Goal: Information Seeking & Learning: Learn about a topic

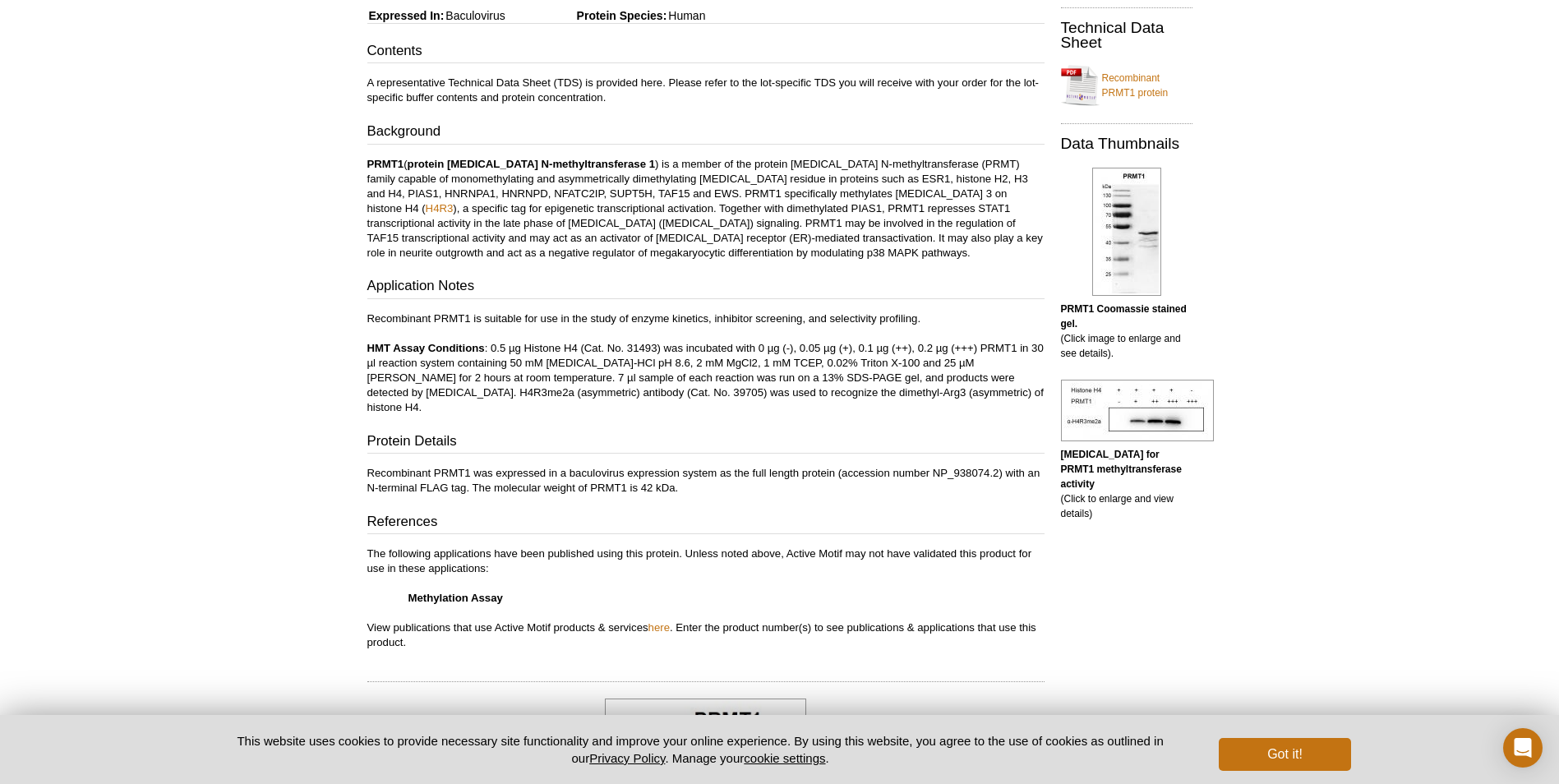
scroll to position [195, 0]
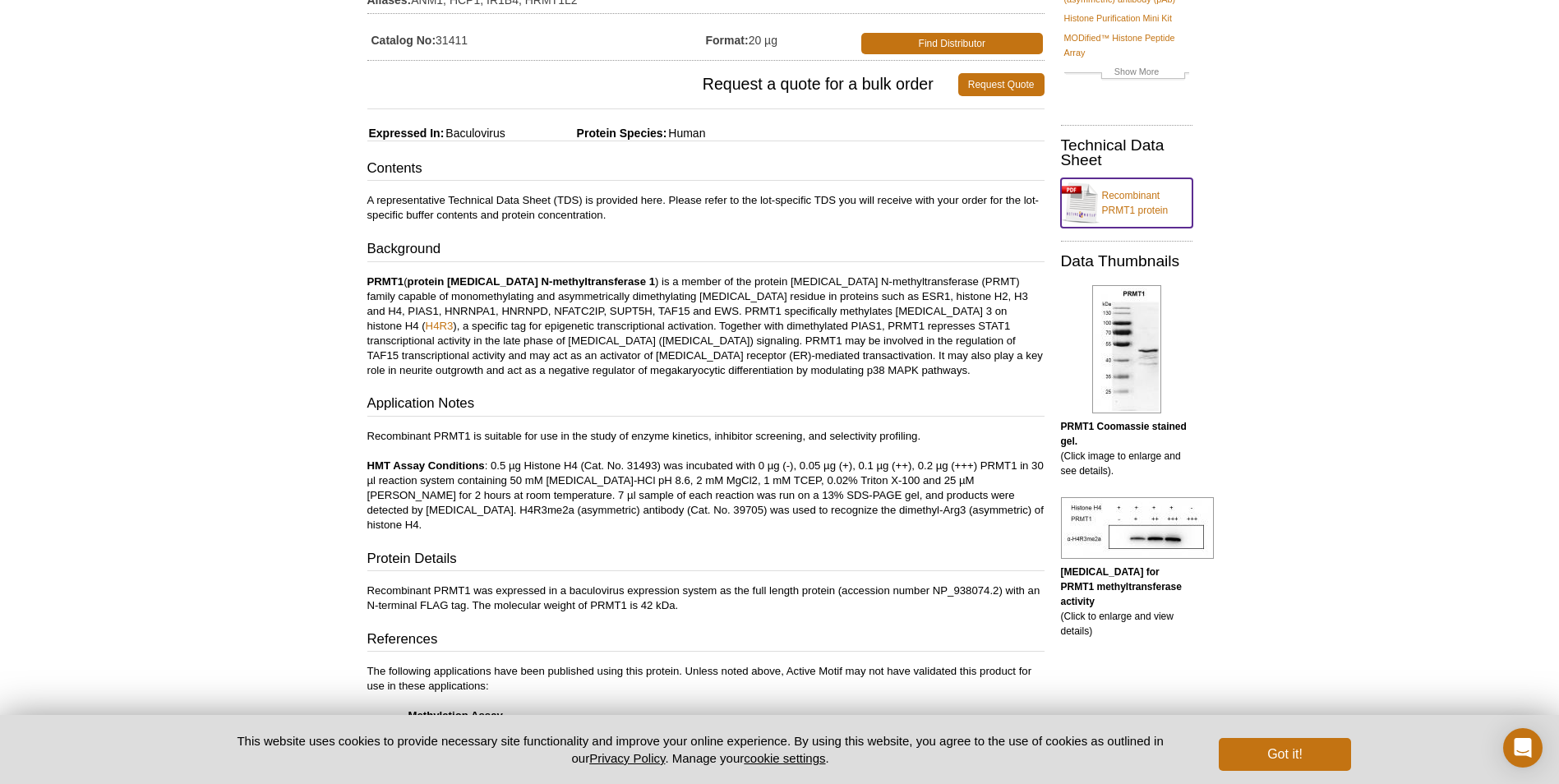
click at [1127, 198] on link "Recombinant PRMT1 protein" at bounding box center [1127, 203] width 132 height 49
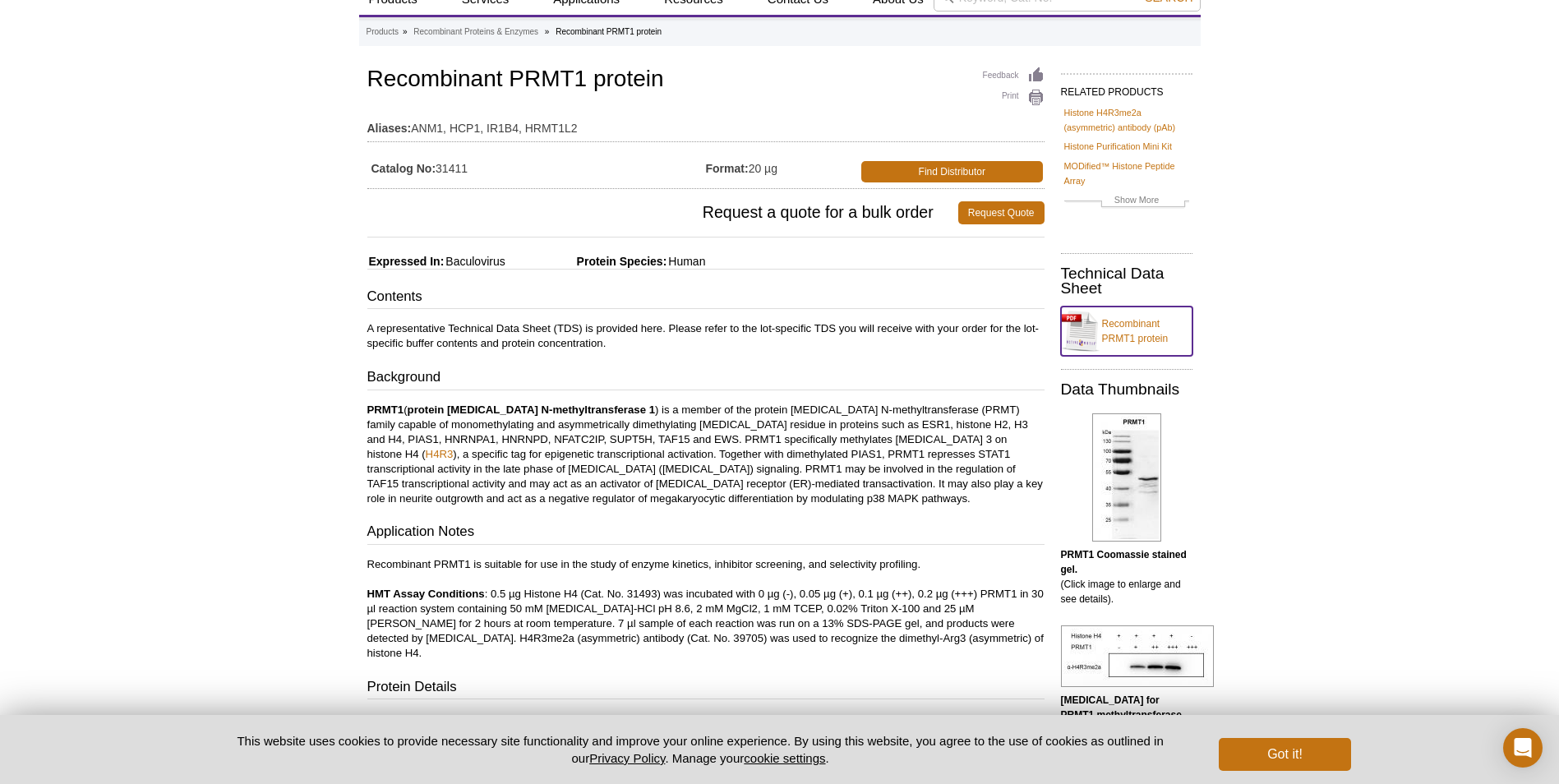
scroll to position [0, 0]
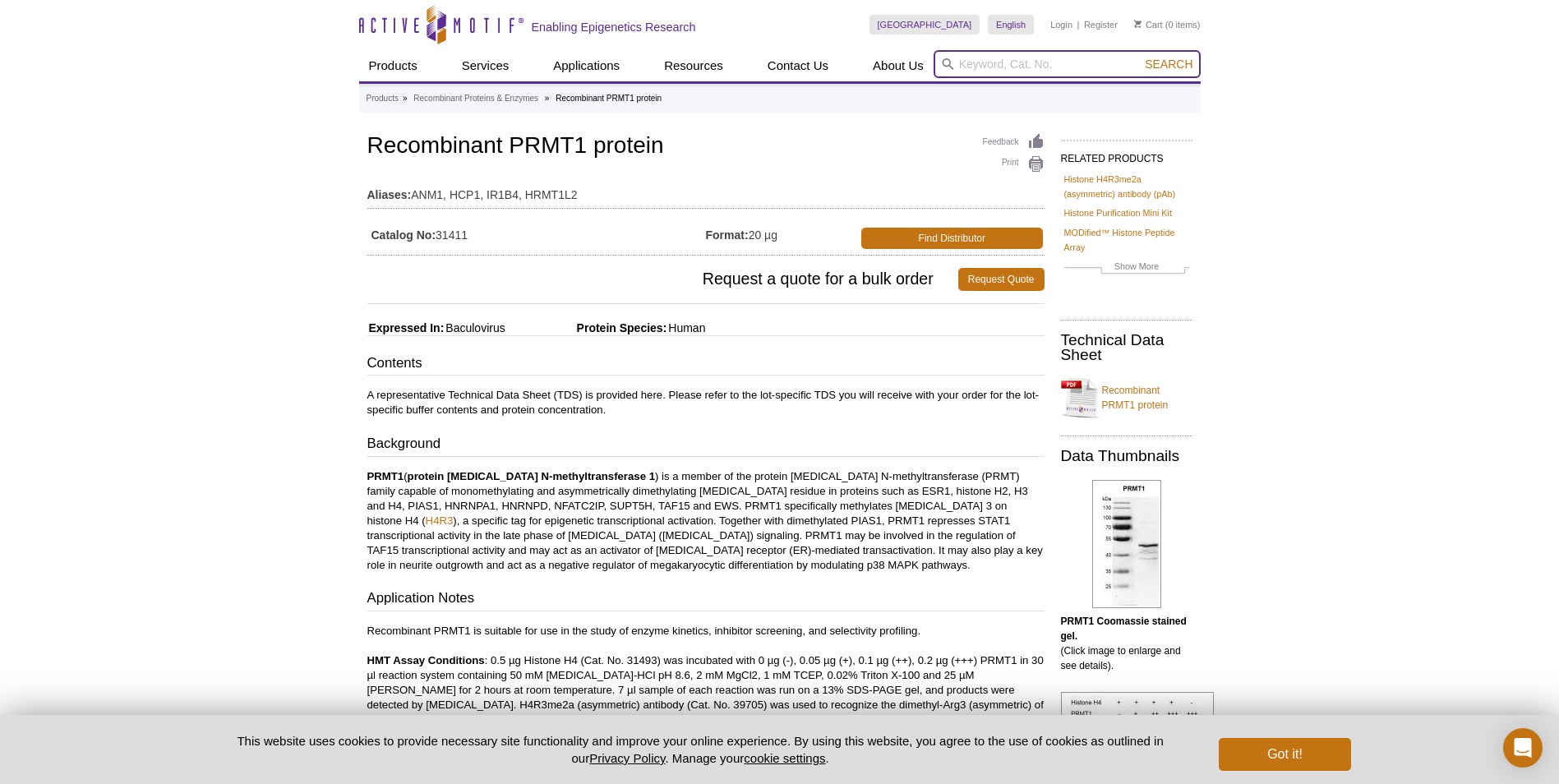
click at [966, 62] on input "search" at bounding box center [1067, 64] width 267 height 28
type input "prmt4"
click at [1140, 56] on button "Search" at bounding box center [1168, 63] width 57 height 15
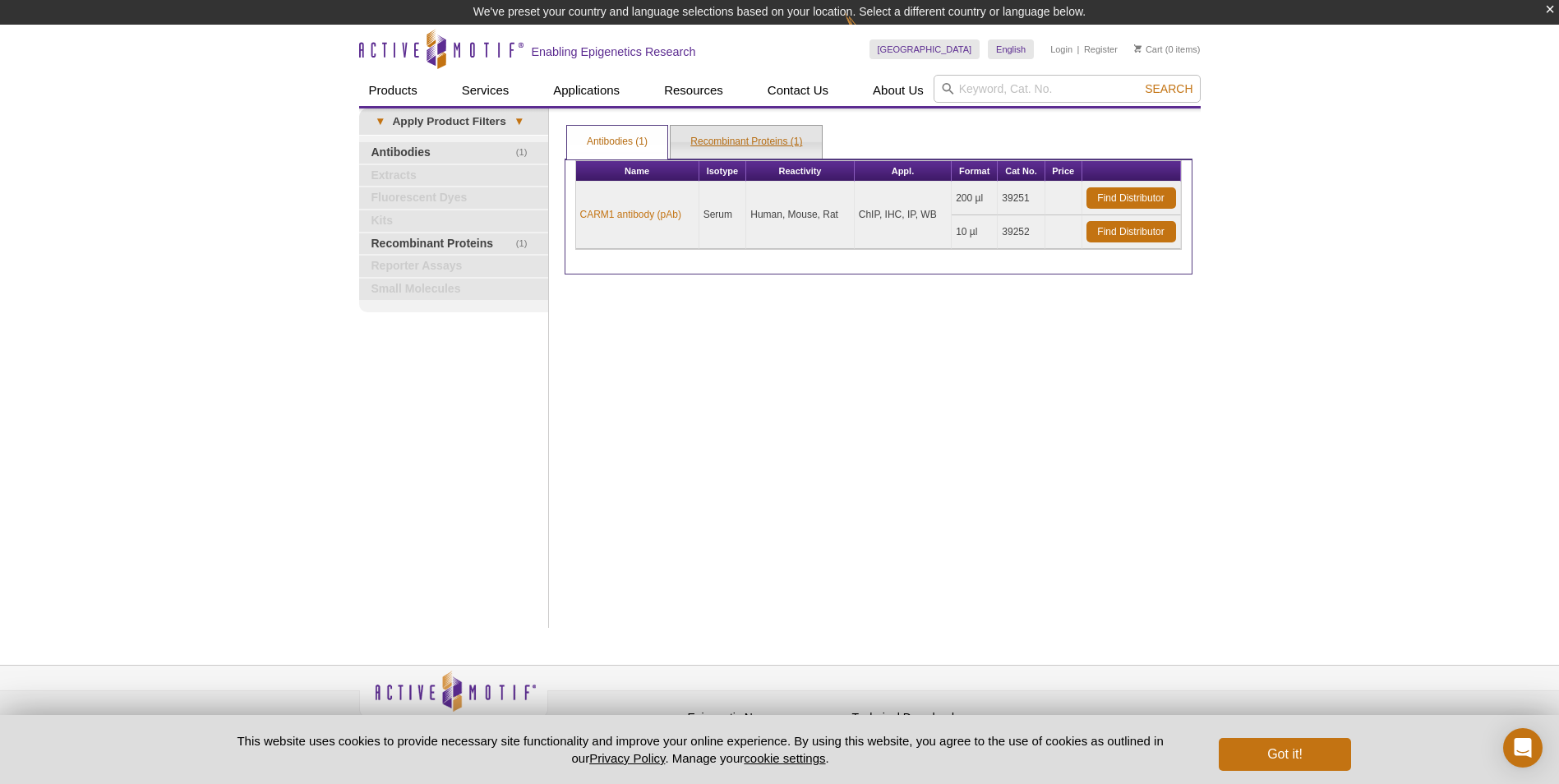
click at [743, 143] on link "Recombinant Proteins (1)" at bounding box center [746, 142] width 151 height 33
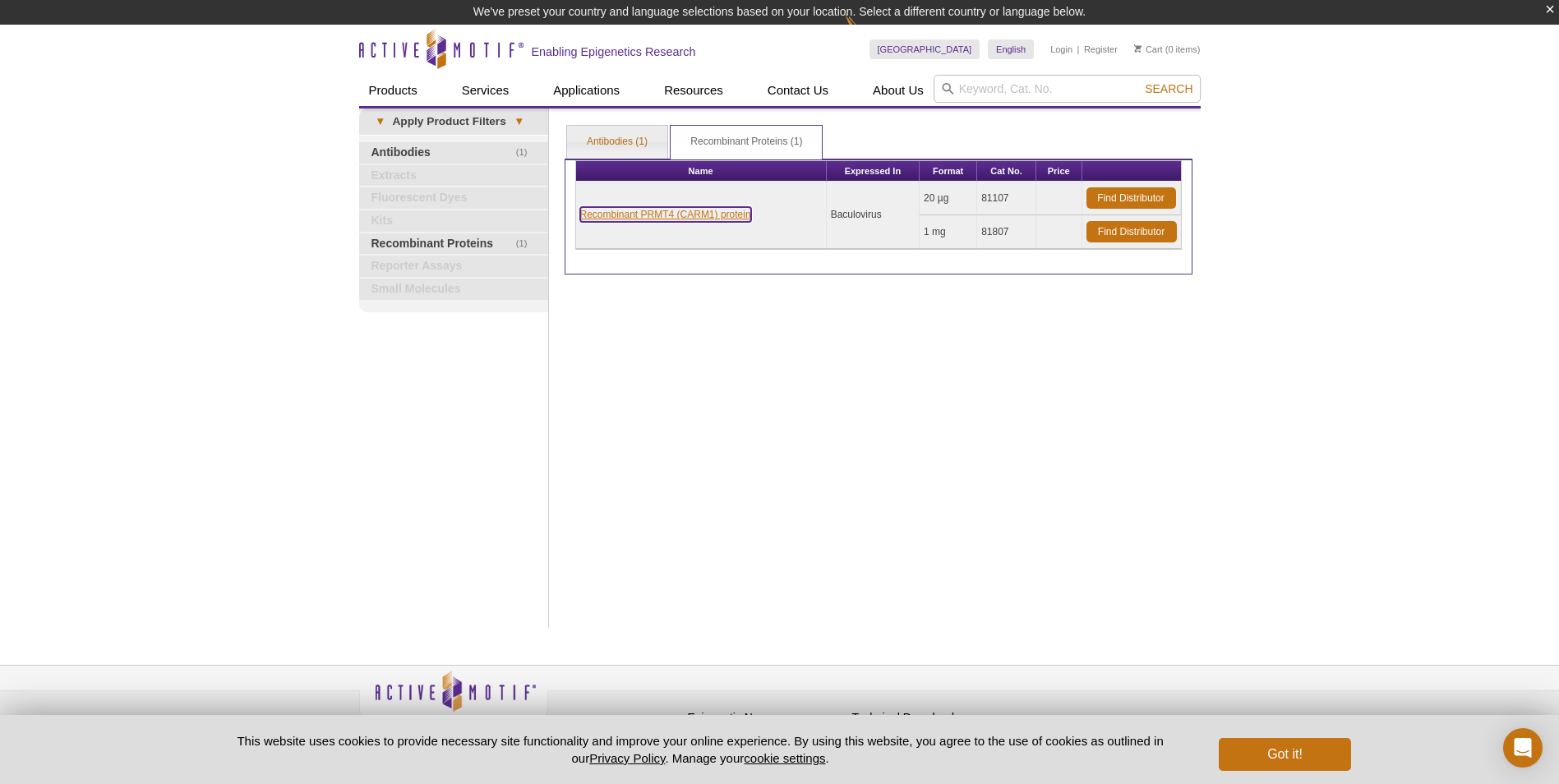
click at [712, 213] on link "Recombinant PRMT4 (CARM1) protein" at bounding box center [665, 214] width 171 height 15
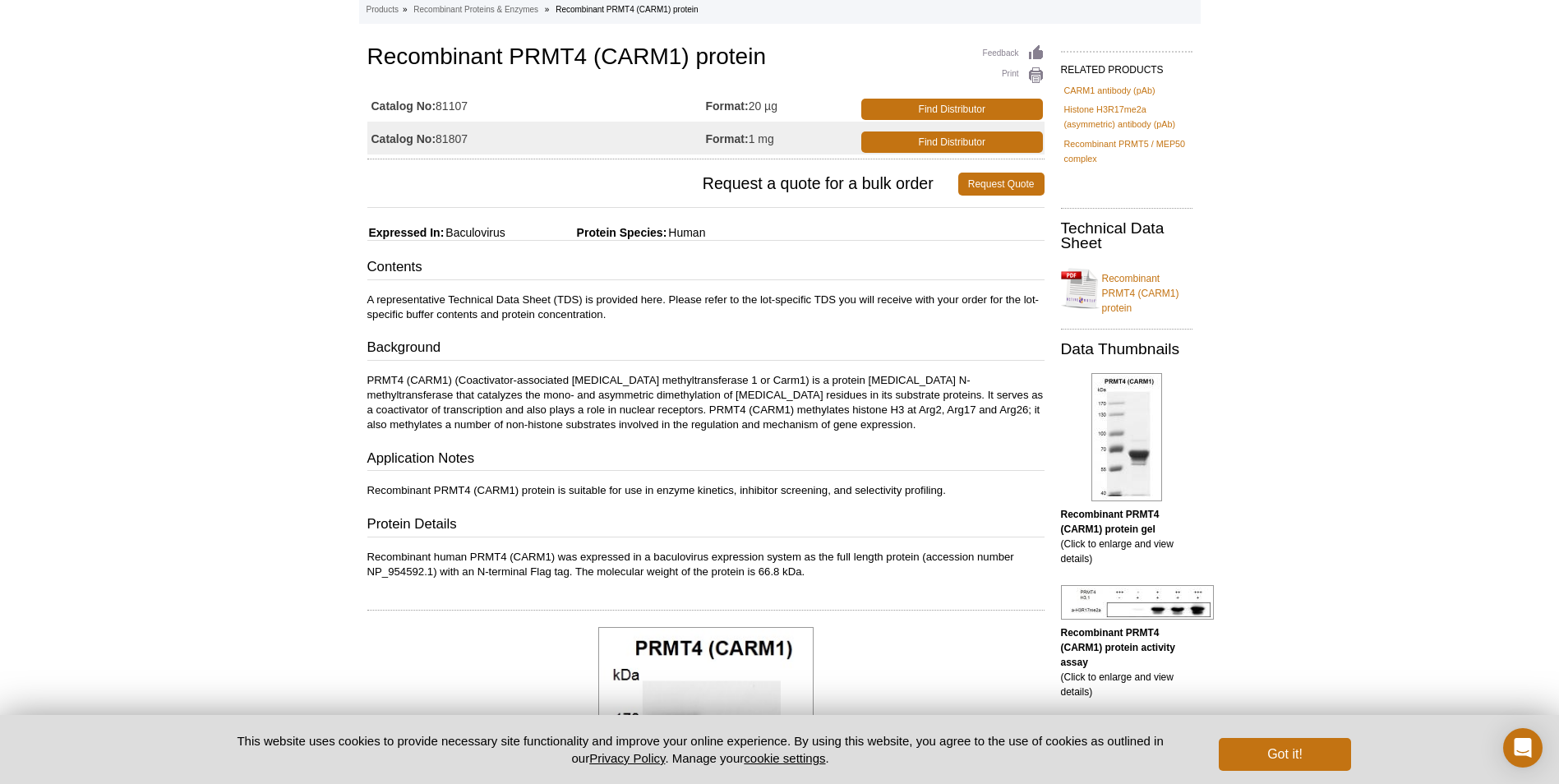
scroll to position [82, 0]
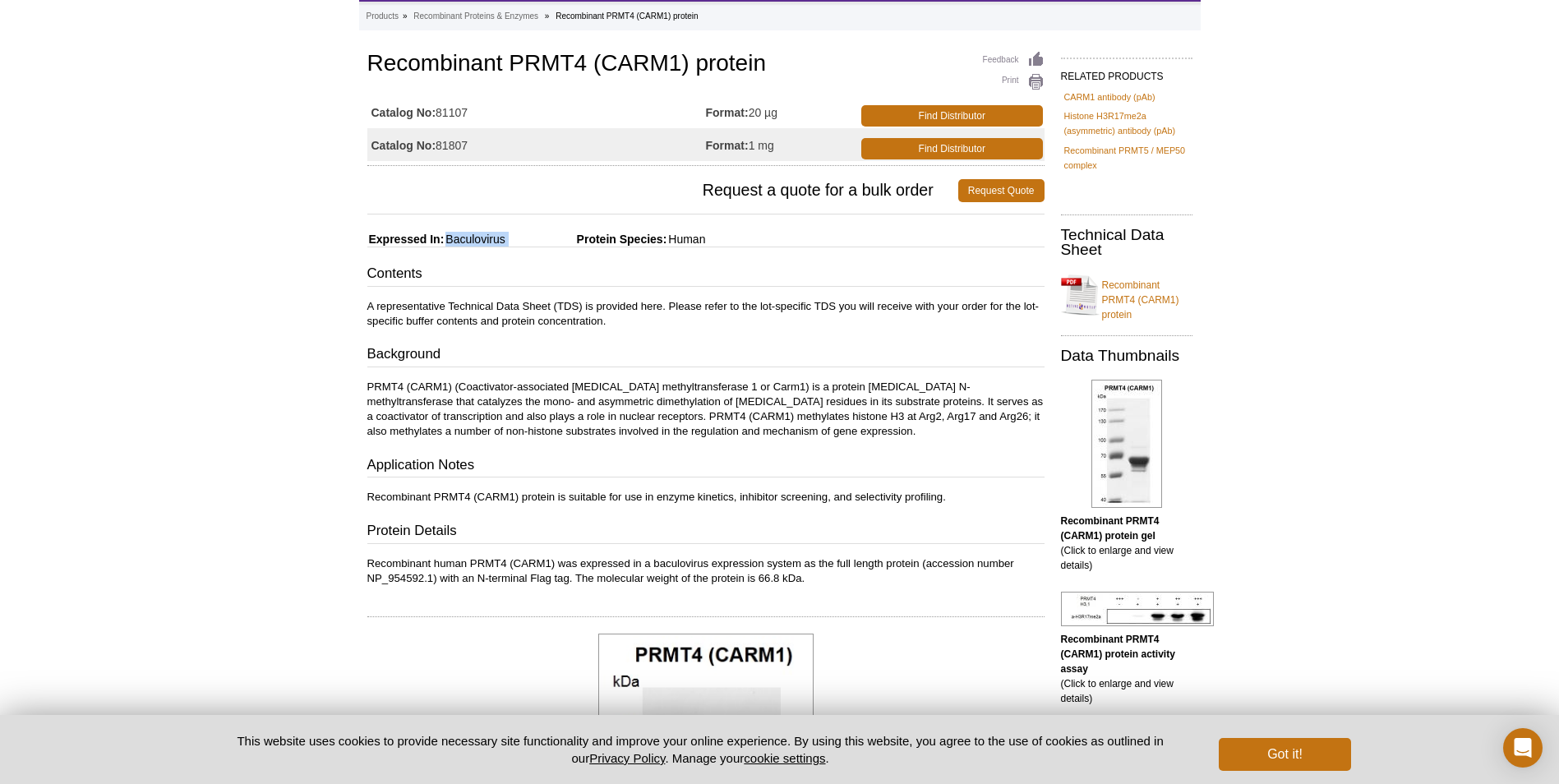
drag, startPoint x: 515, startPoint y: 241, endPoint x: 450, endPoint y: 239, distance: 65.0
click at [450, 239] on div "Feedback Print Recombinant PRMT4 (CARM1) protein Catalog No: 81107 Format: 20 µ…" at bounding box center [701, 761] width 685 height 1427
copy div "Baculovirus"
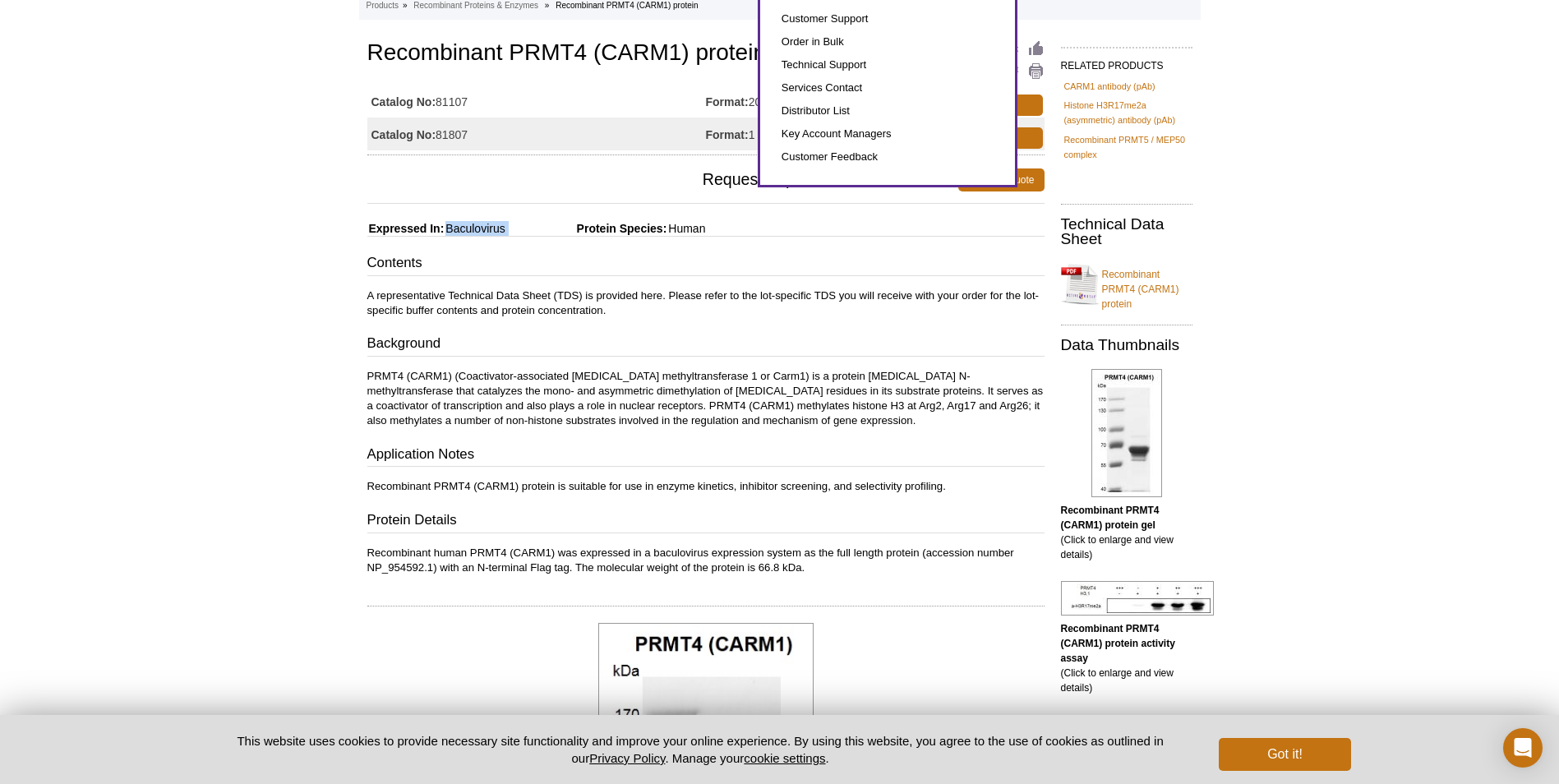
scroll to position [0, 0]
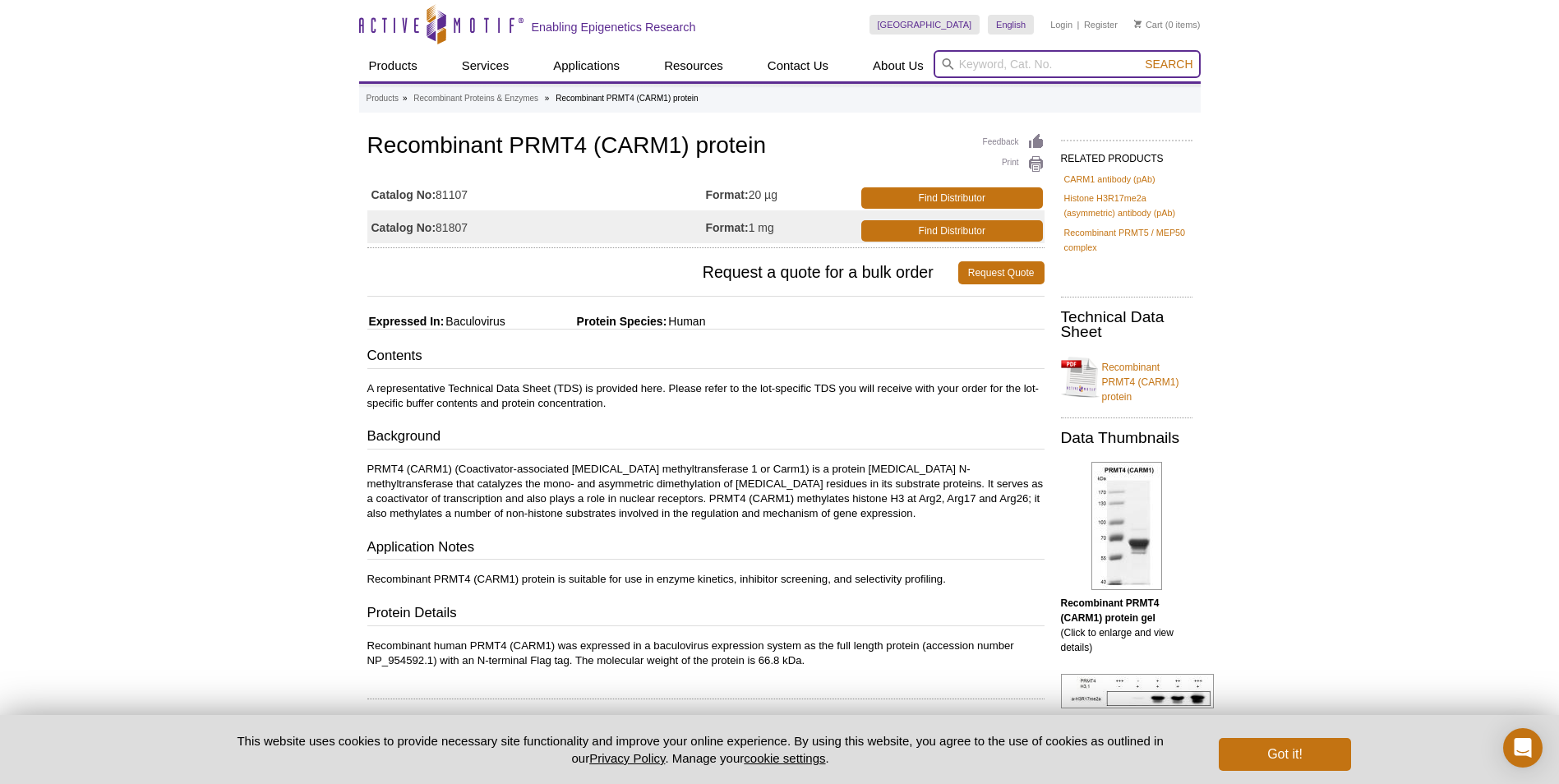
click at [976, 63] on input "search" at bounding box center [1067, 64] width 267 height 28
paste input "31394"
type input "31394"
click at [1140, 56] on button "Search" at bounding box center [1168, 63] width 57 height 15
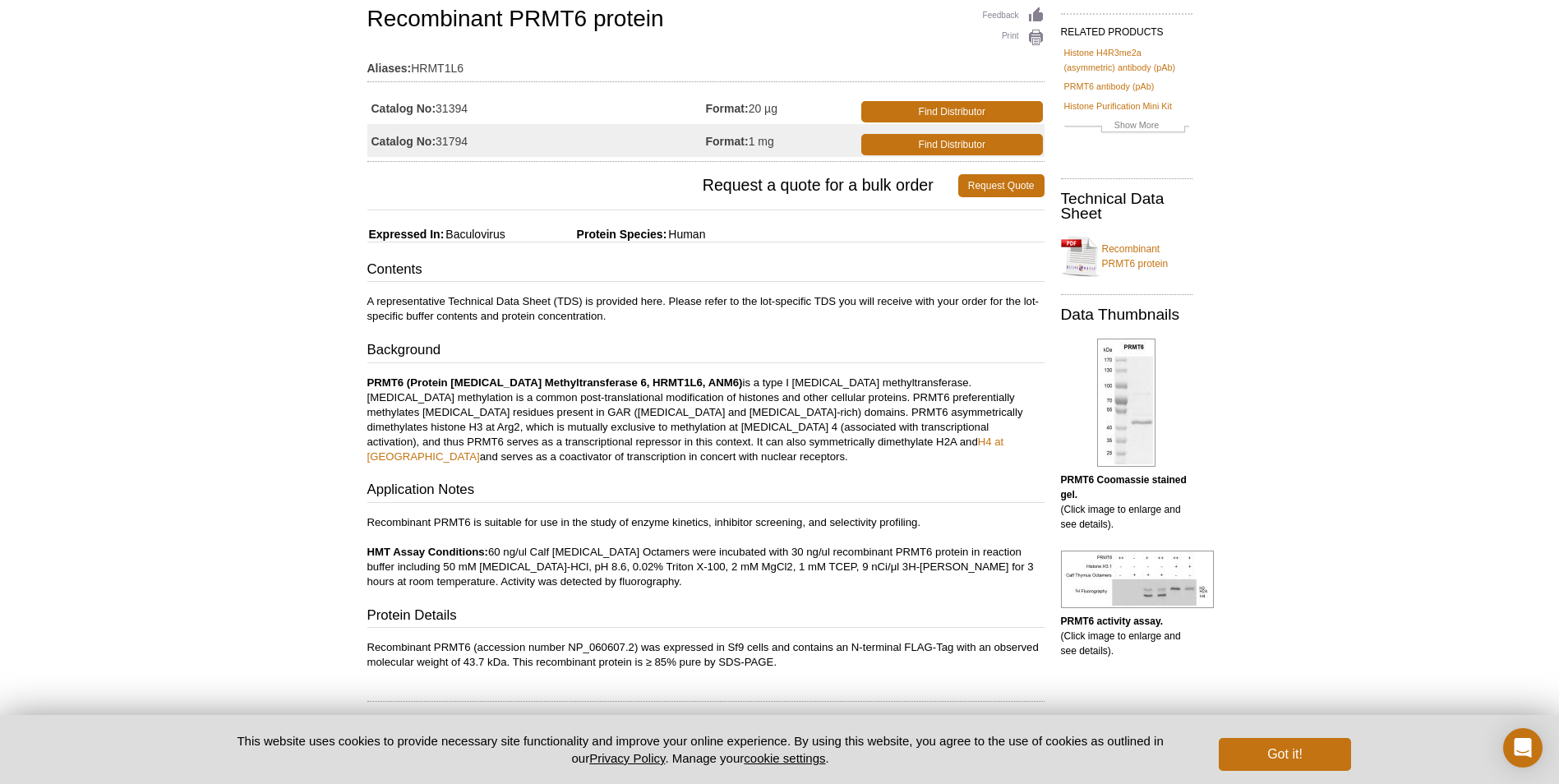
scroll to position [246, 0]
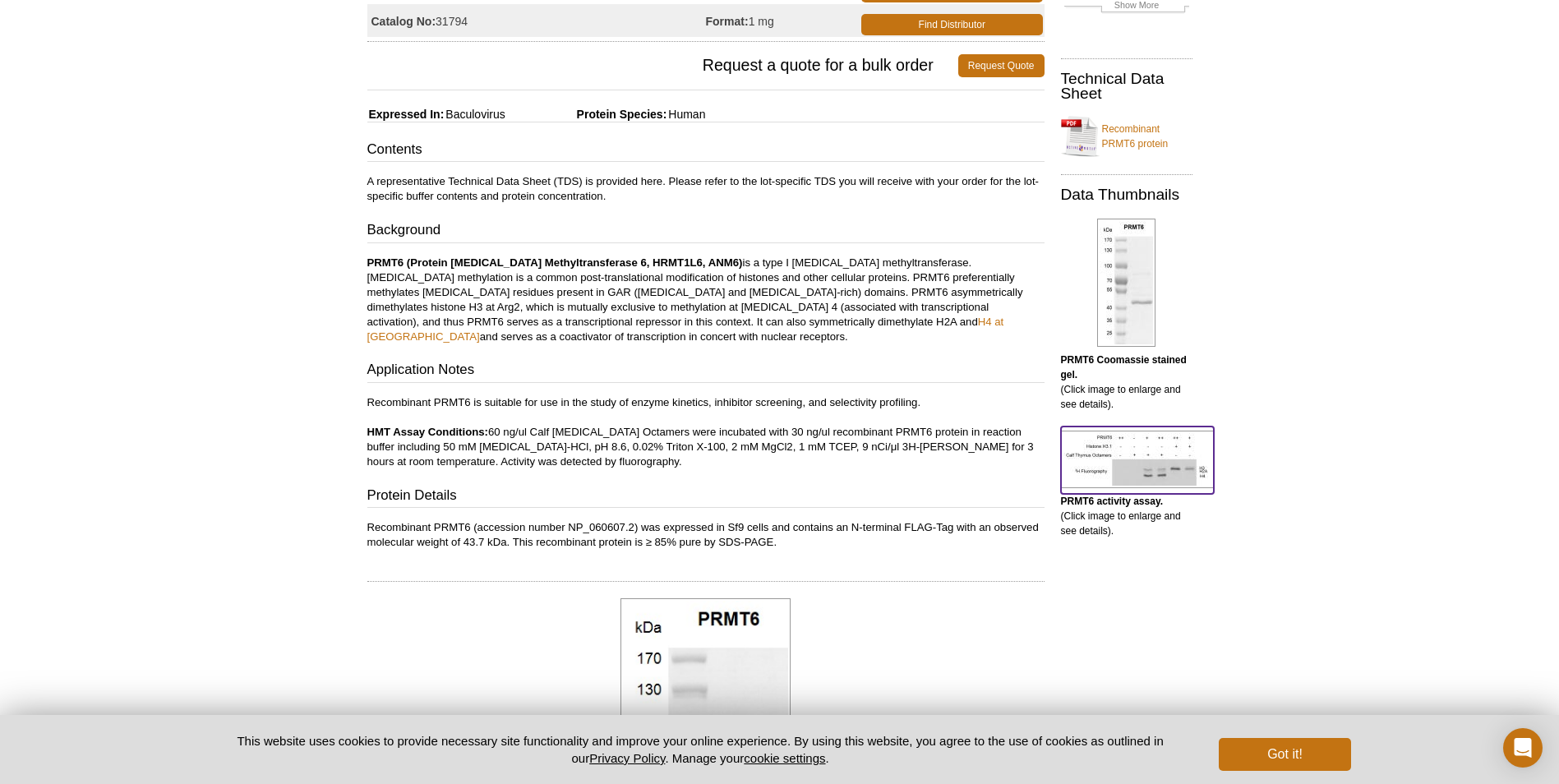
click at [1142, 467] on img at bounding box center [1137, 459] width 153 height 57
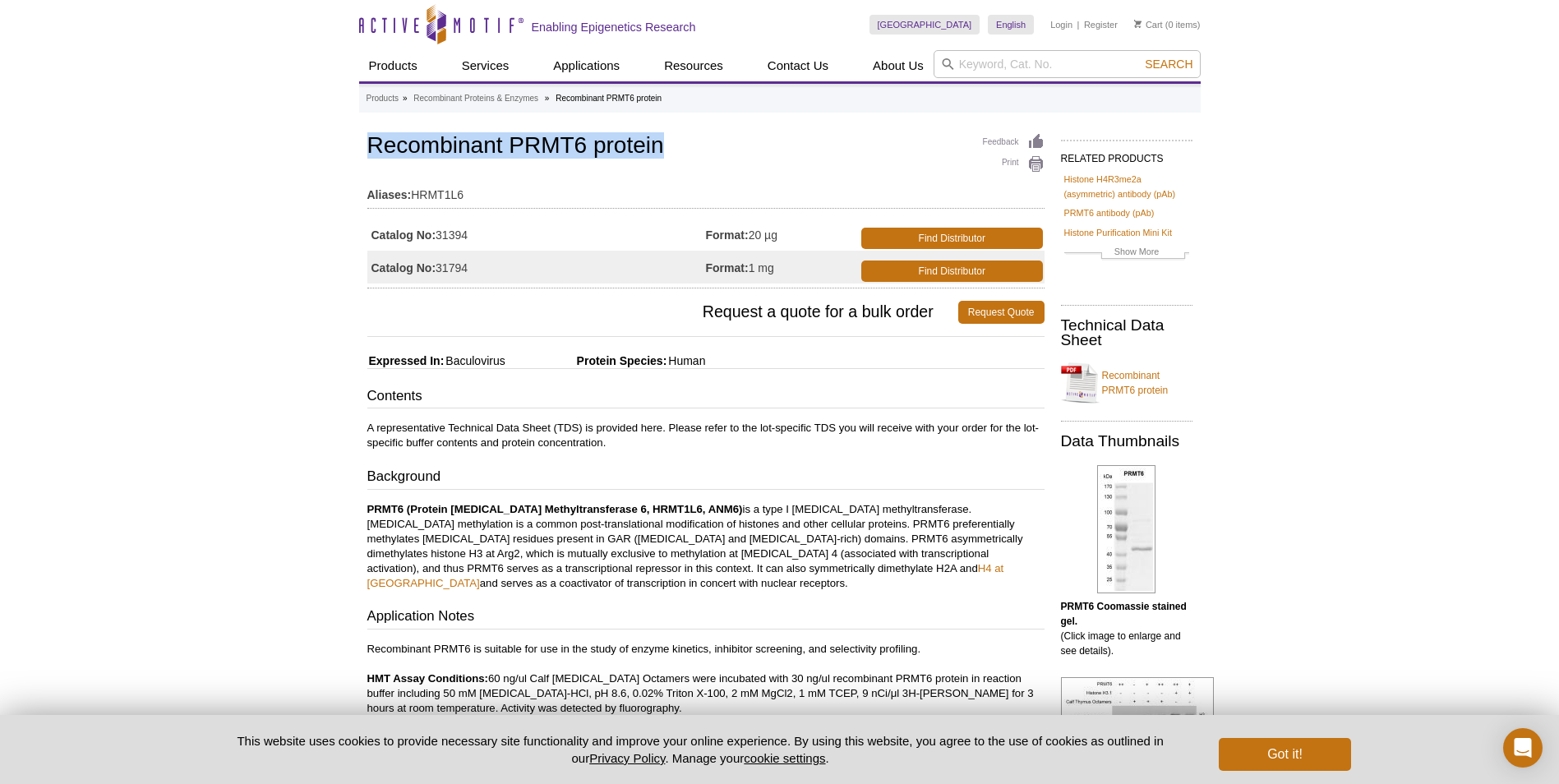
drag, startPoint x: 695, startPoint y: 153, endPoint x: 348, endPoint y: 140, distance: 347.2
copy h1 "Recombinant PRMT6 protein"
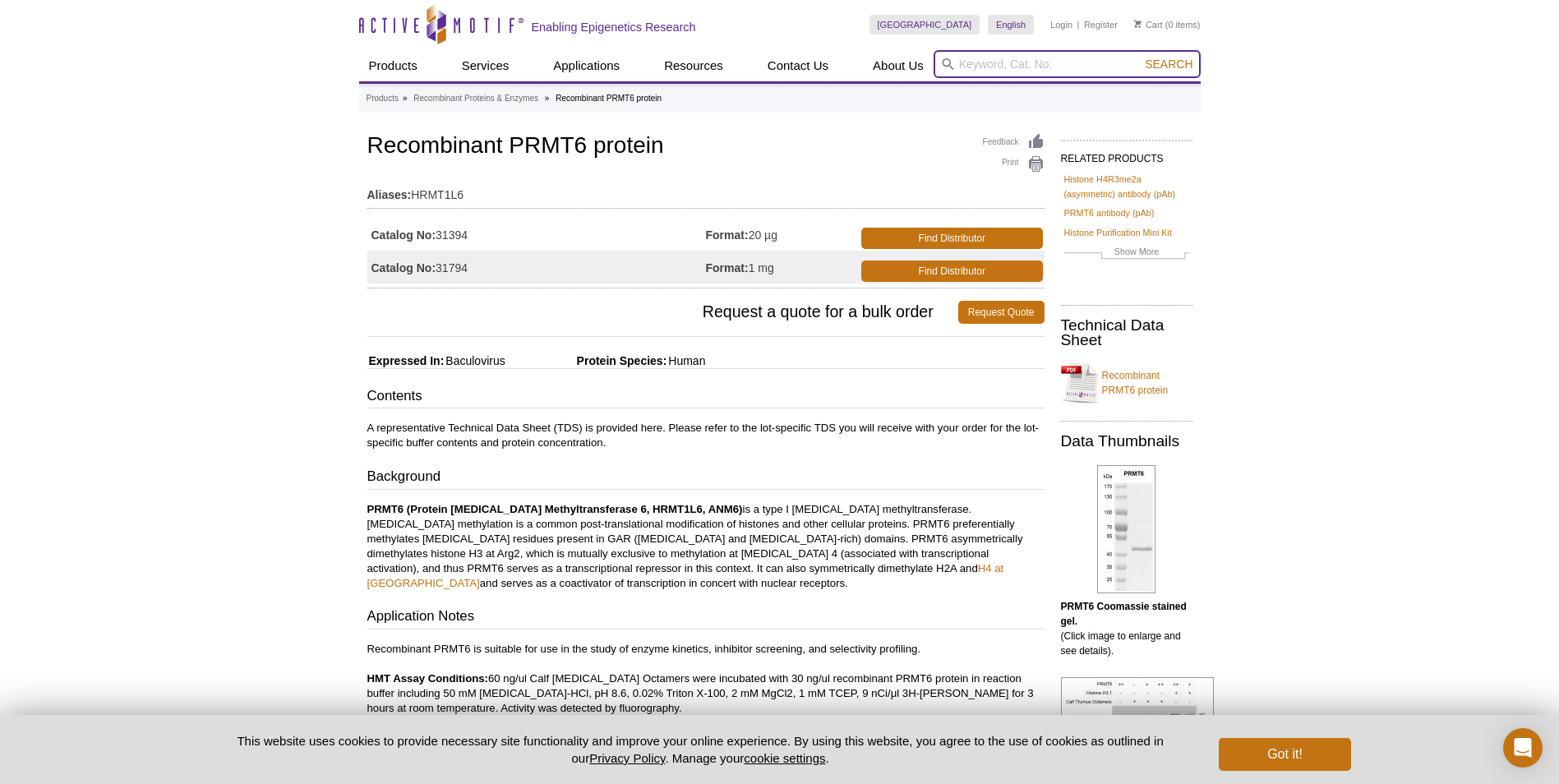
click at [973, 66] on input "search" at bounding box center [1067, 64] width 267 height 28
paste input "Recombinant PRMT6 protein"
click at [1067, 60] on input "Recombinant PRMT6 protein" at bounding box center [1067, 64] width 267 height 28
type input "Recombinant PRMT4 protein"
click at [1140, 56] on button "Search" at bounding box center [1168, 63] width 57 height 15
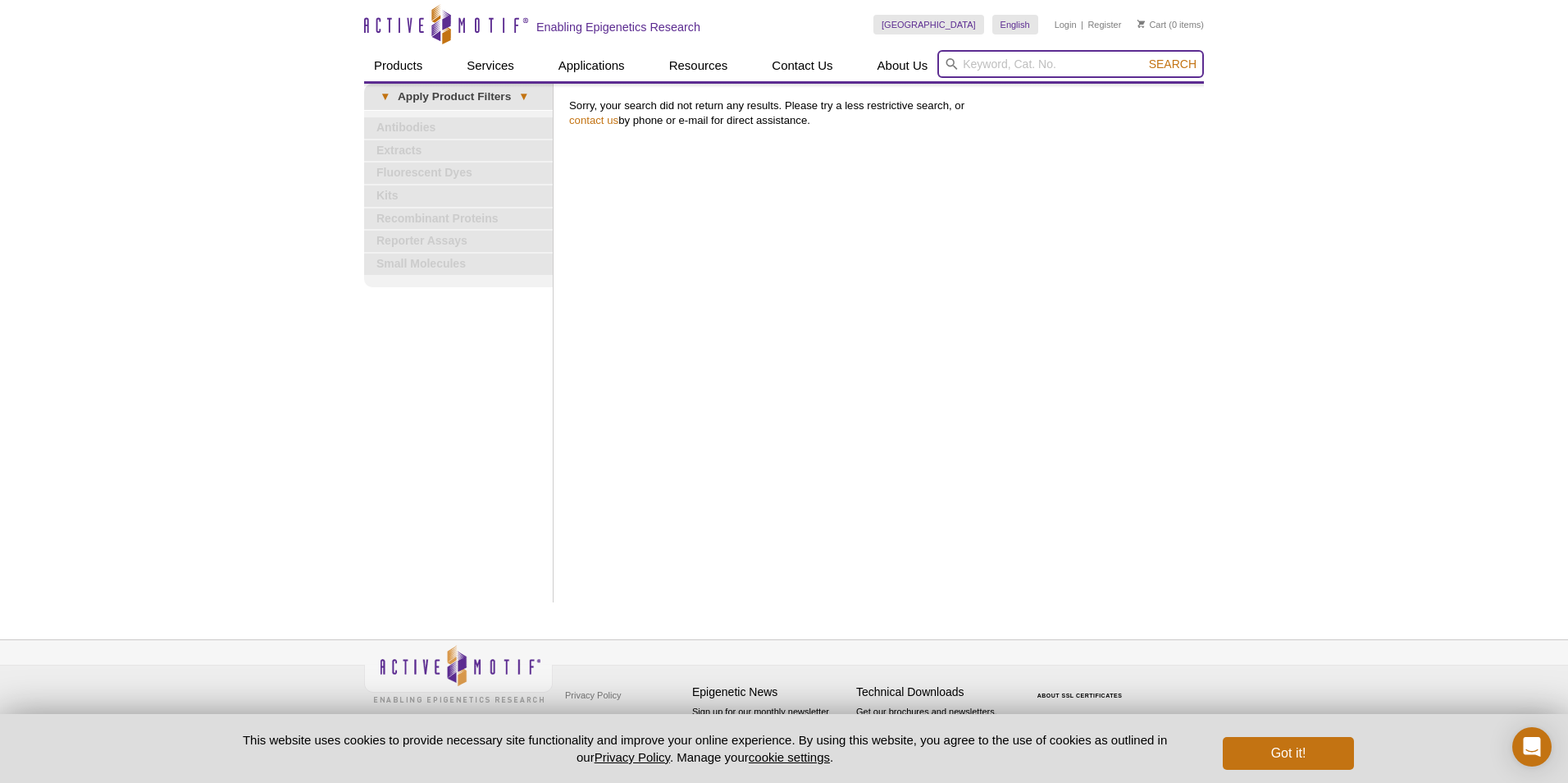
click at [1002, 72] on input "search" at bounding box center [1071, 64] width 266 height 28
click at [1144, 56] on button "Search" at bounding box center [1173, 63] width 57 height 15
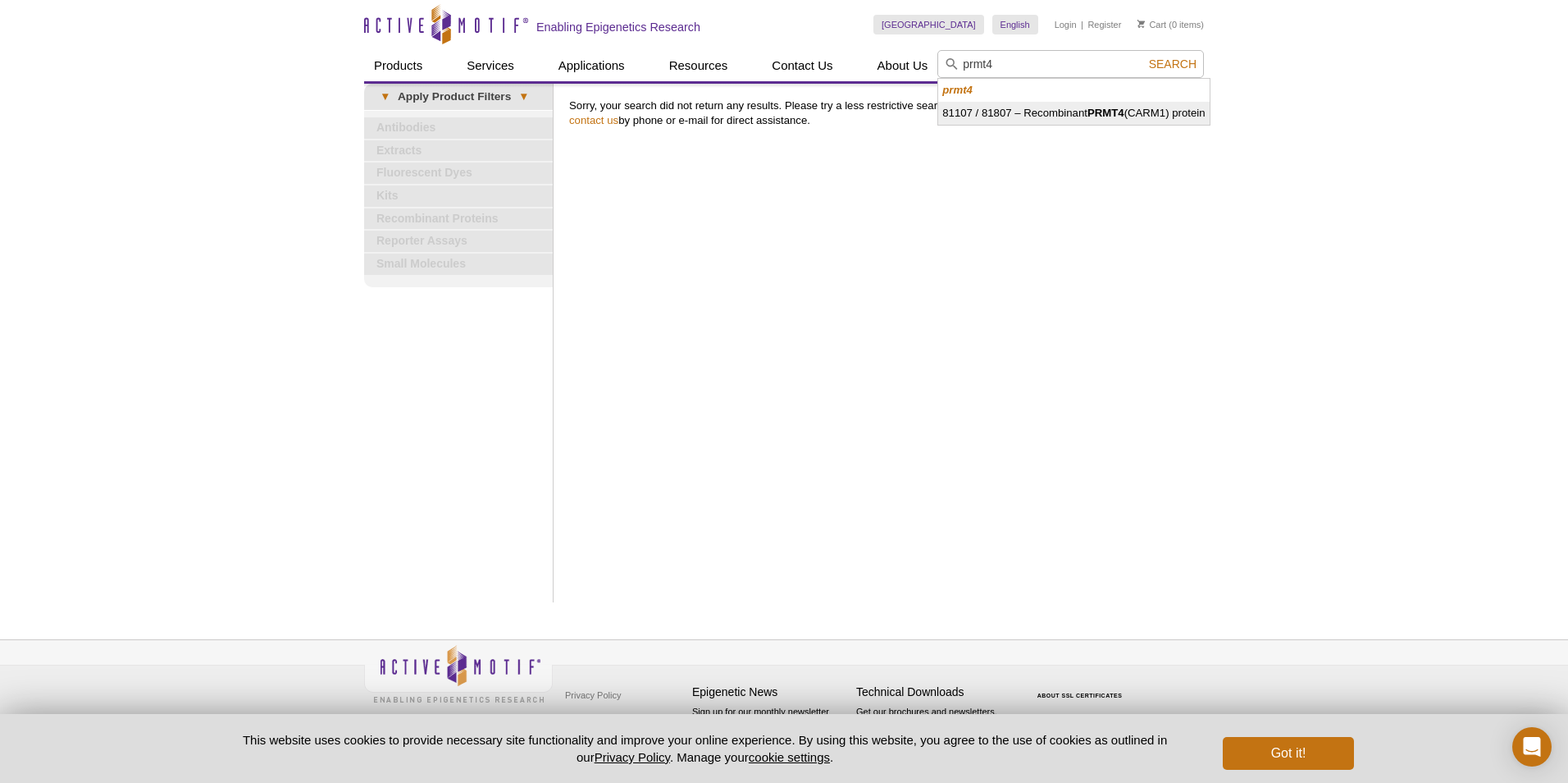
click at [1004, 106] on li "81107 / 81807 – Recombinant PRMT4 (CARM1) protein" at bounding box center [1073, 113] width 271 height 23
type input "81107 / 81807 – Recombinant PRMT4 (CARM1) protein"
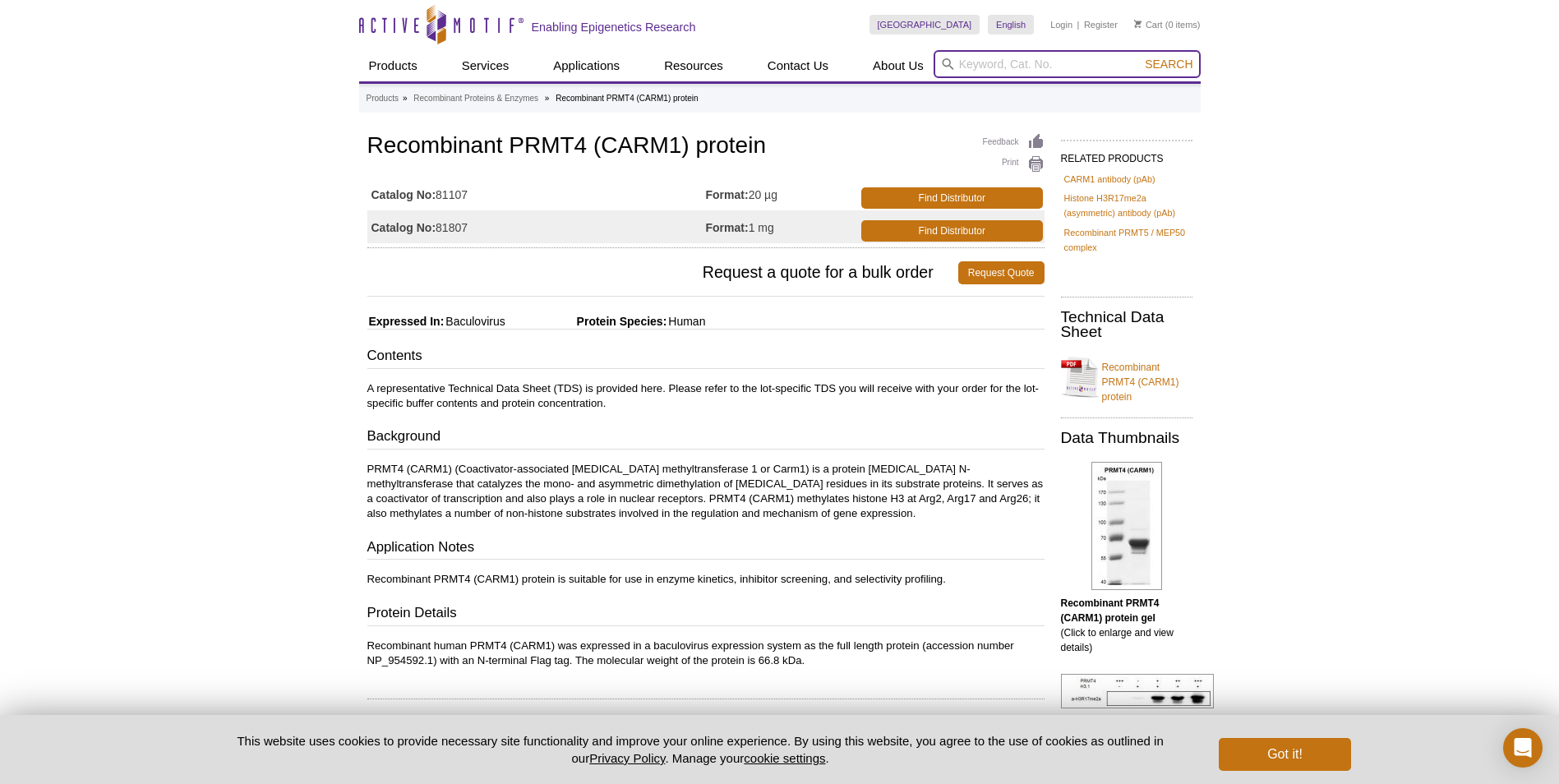
click at [984, 71] on input "search" at bounding box center [1067, 64] width 267 height 28
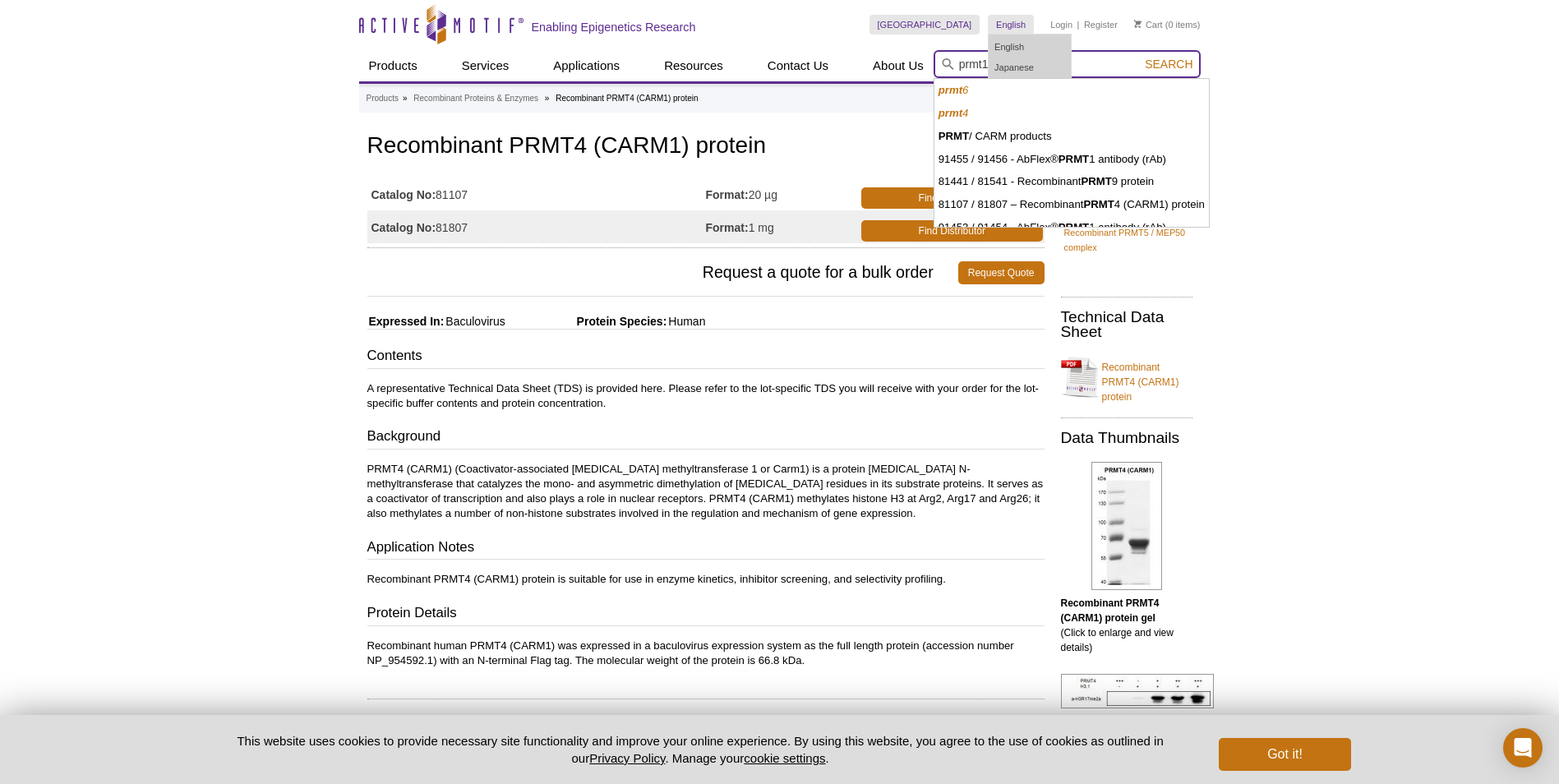
type input "prmt1"
click at [1140, 56] on button "Search" at bounding box center [1168, 63] width 57 height 15
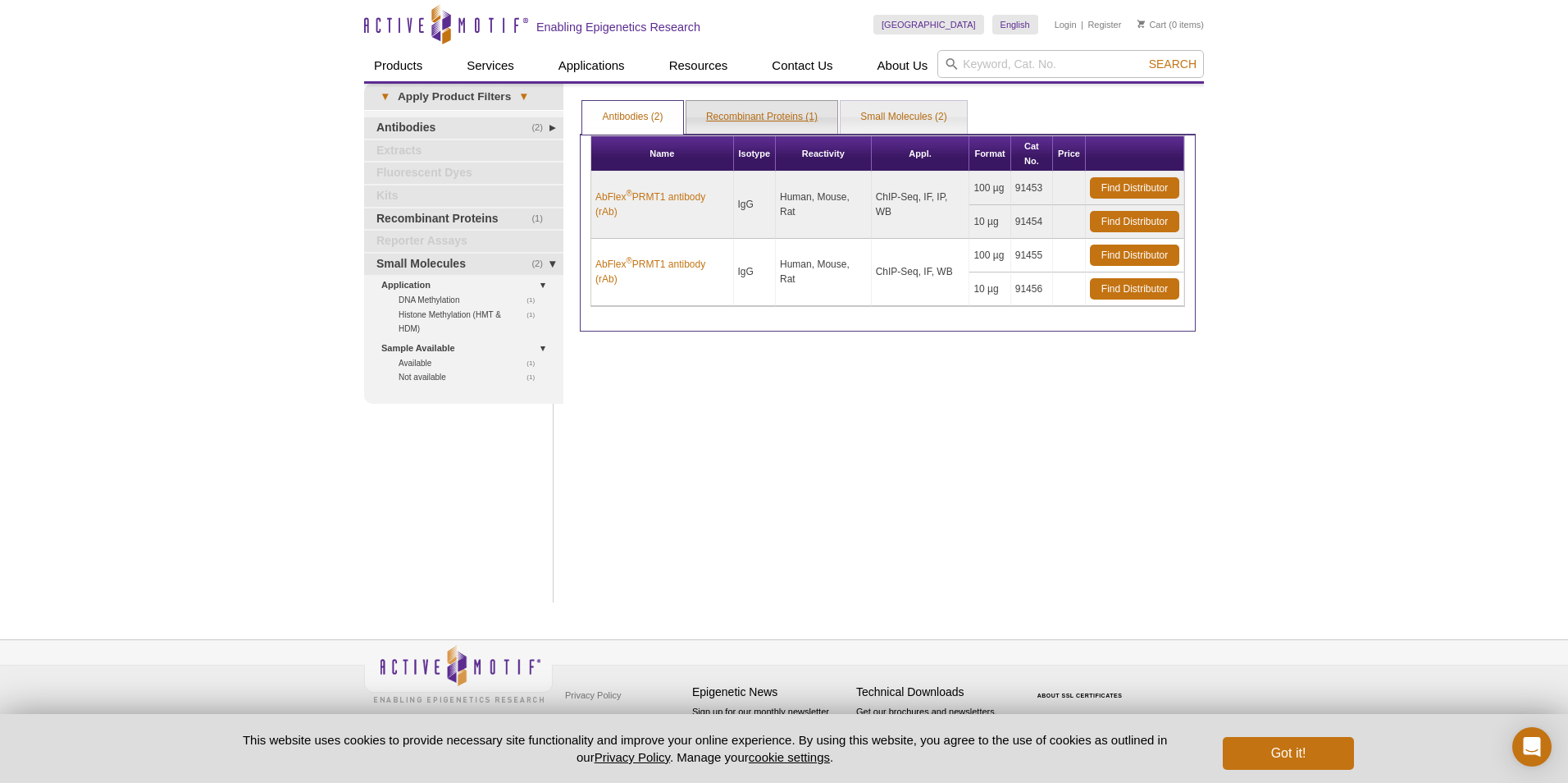
click at [751, 115] on link "Recombinant Proteins (1)" at bounding box center [762, 118] width 150 height 33
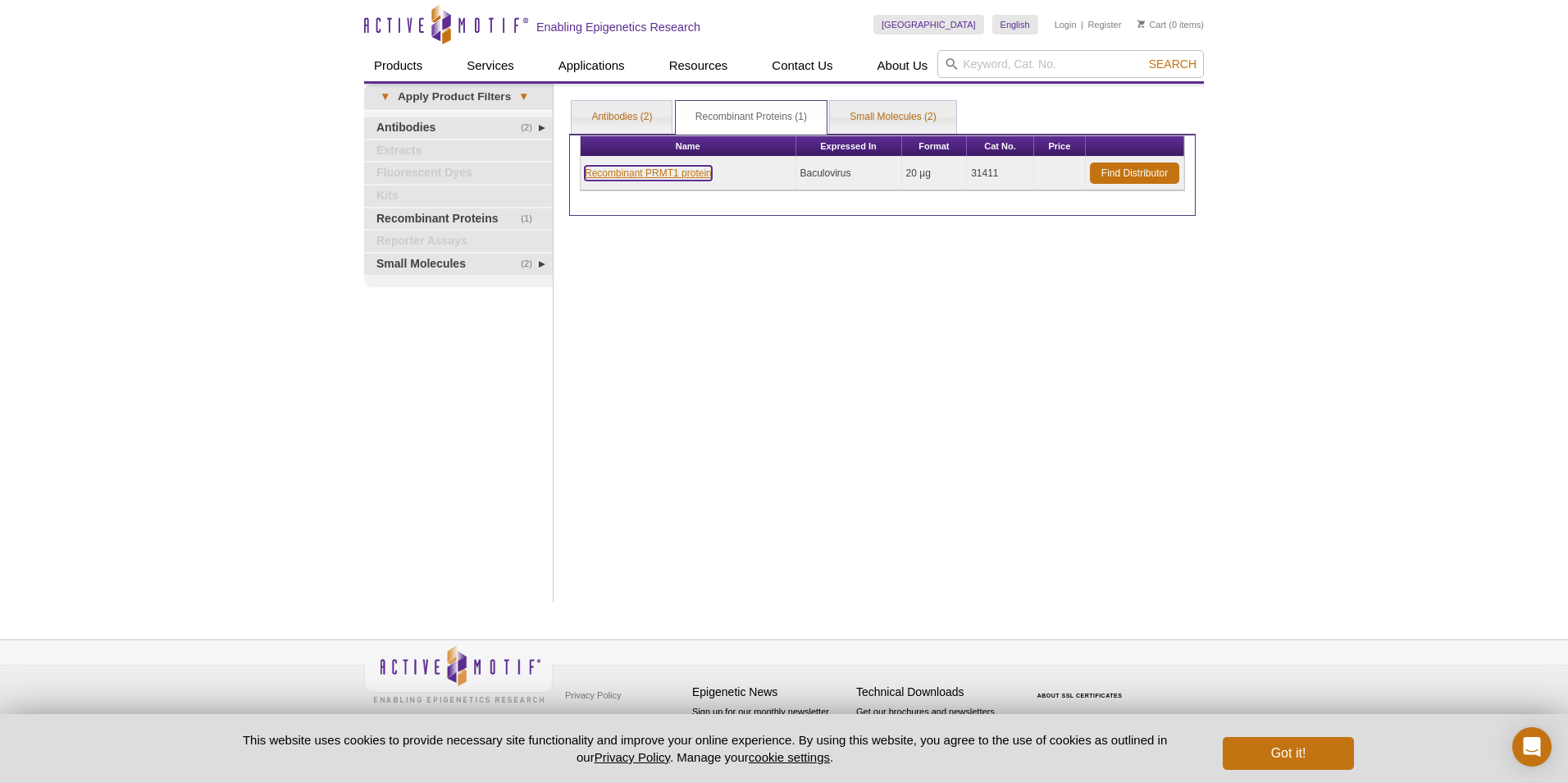
click at [675, 167] on link "Recombinant PRMT1 protein" at bounding box center [648, 173] width 127 height 15
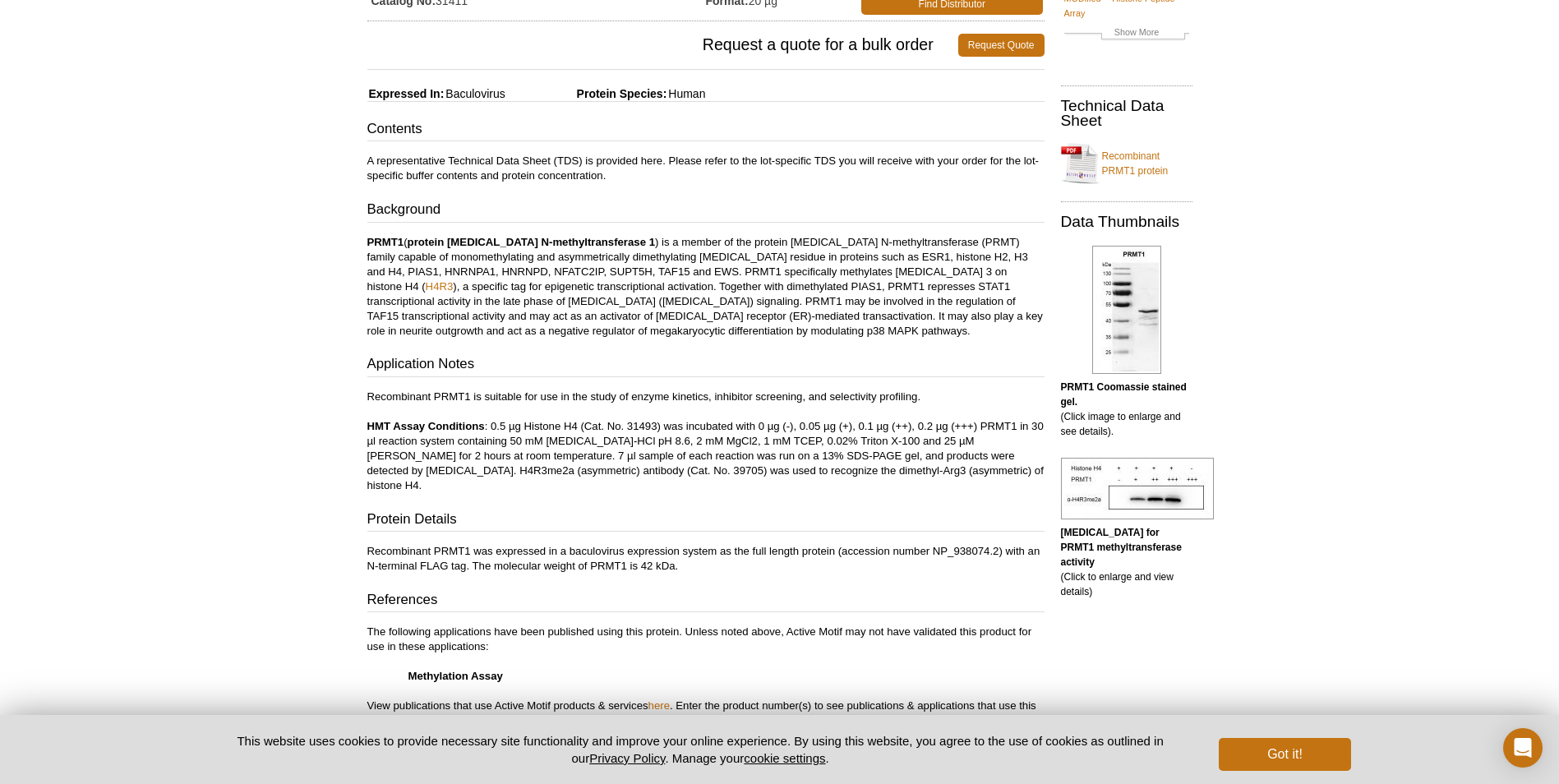
scroll to position [328, 0]
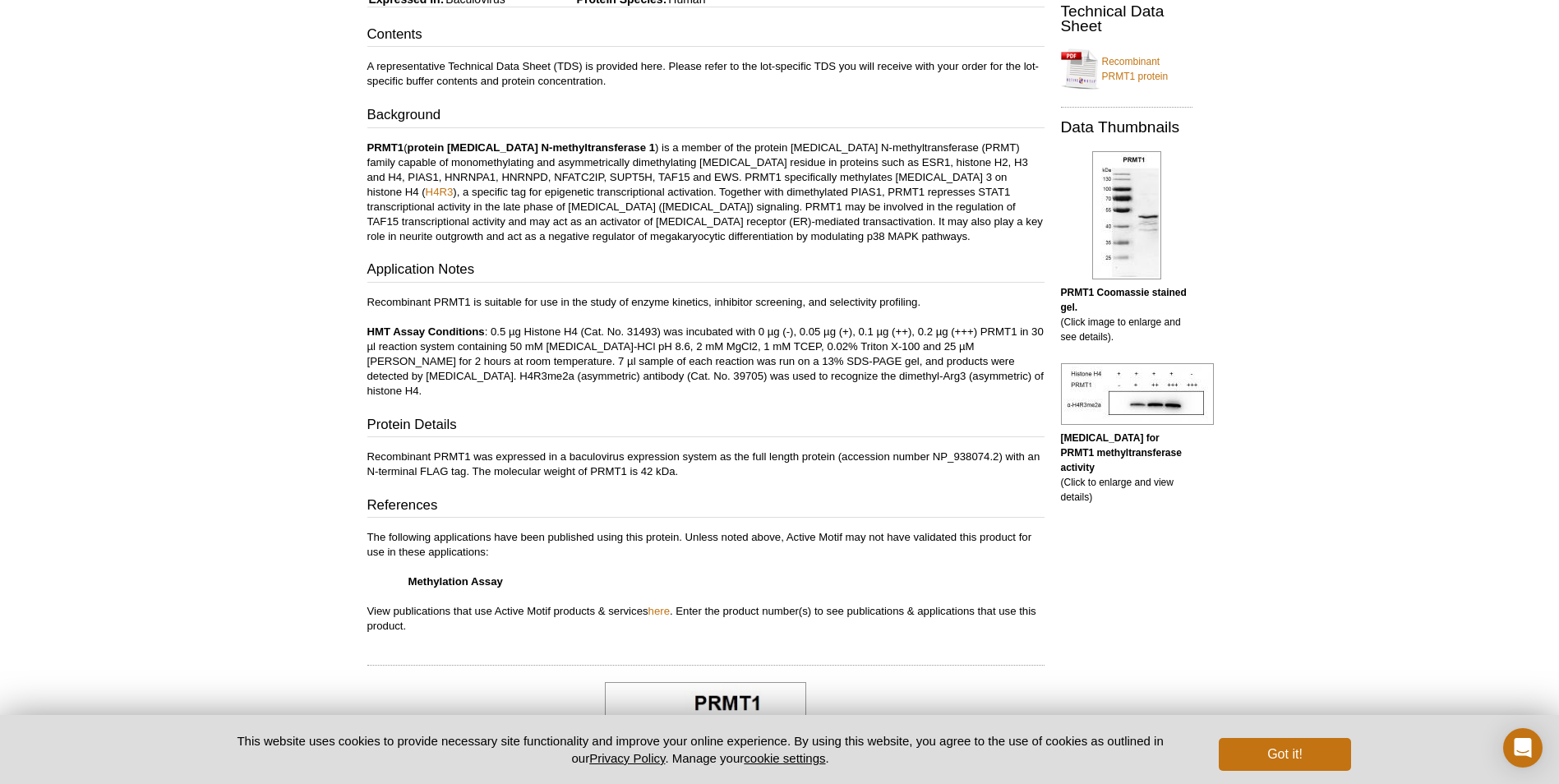
click at [1088, 332] on p "PRMT1 Coomassie stained gel. (Click image to enlarge and see details)." at bounding box center [1127, 314] width 132 height 59
click at [1131, 243] on img at bounding box center [1127, 215] width 69 height 128
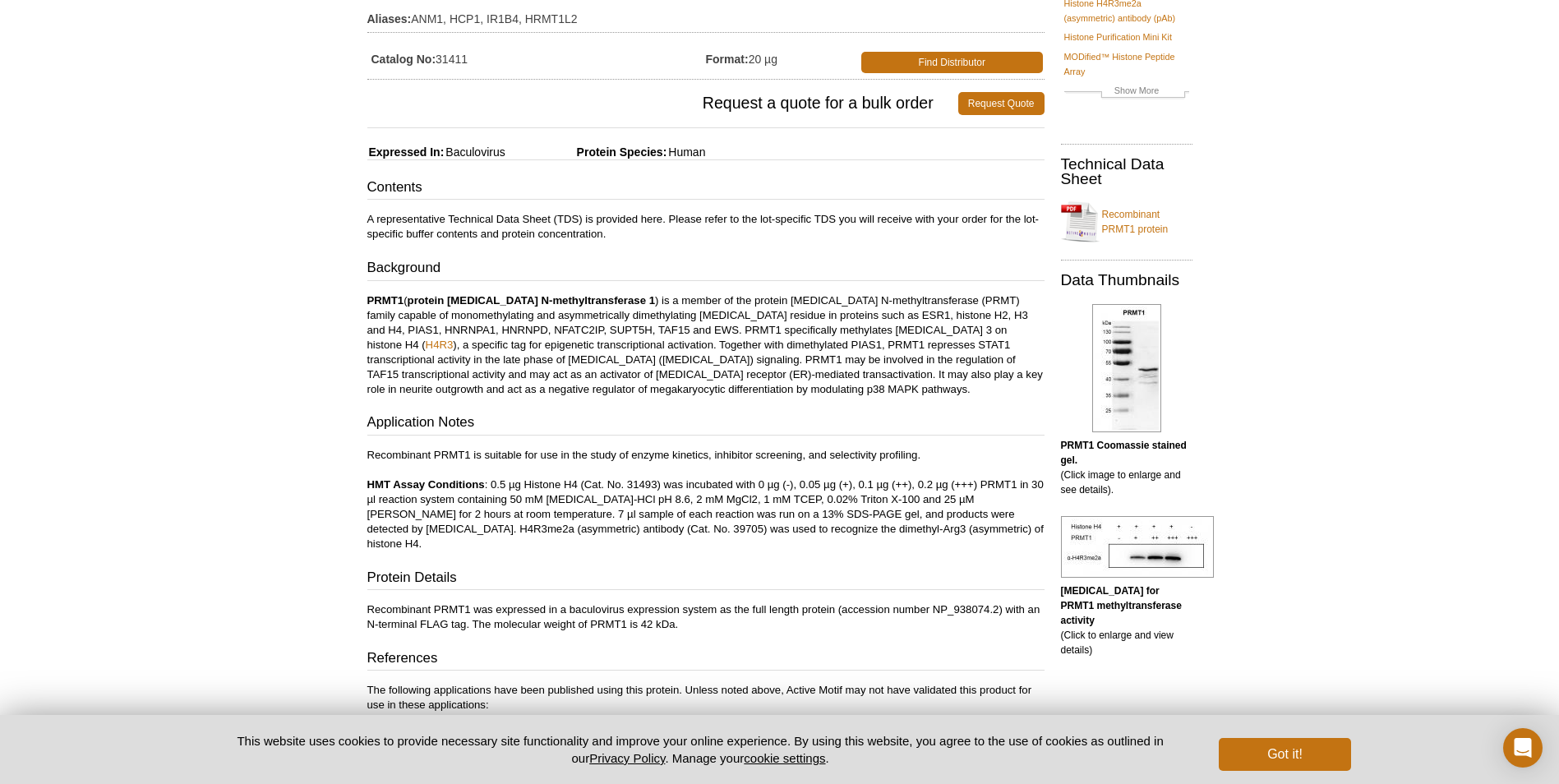
scroll to position [30, 0]
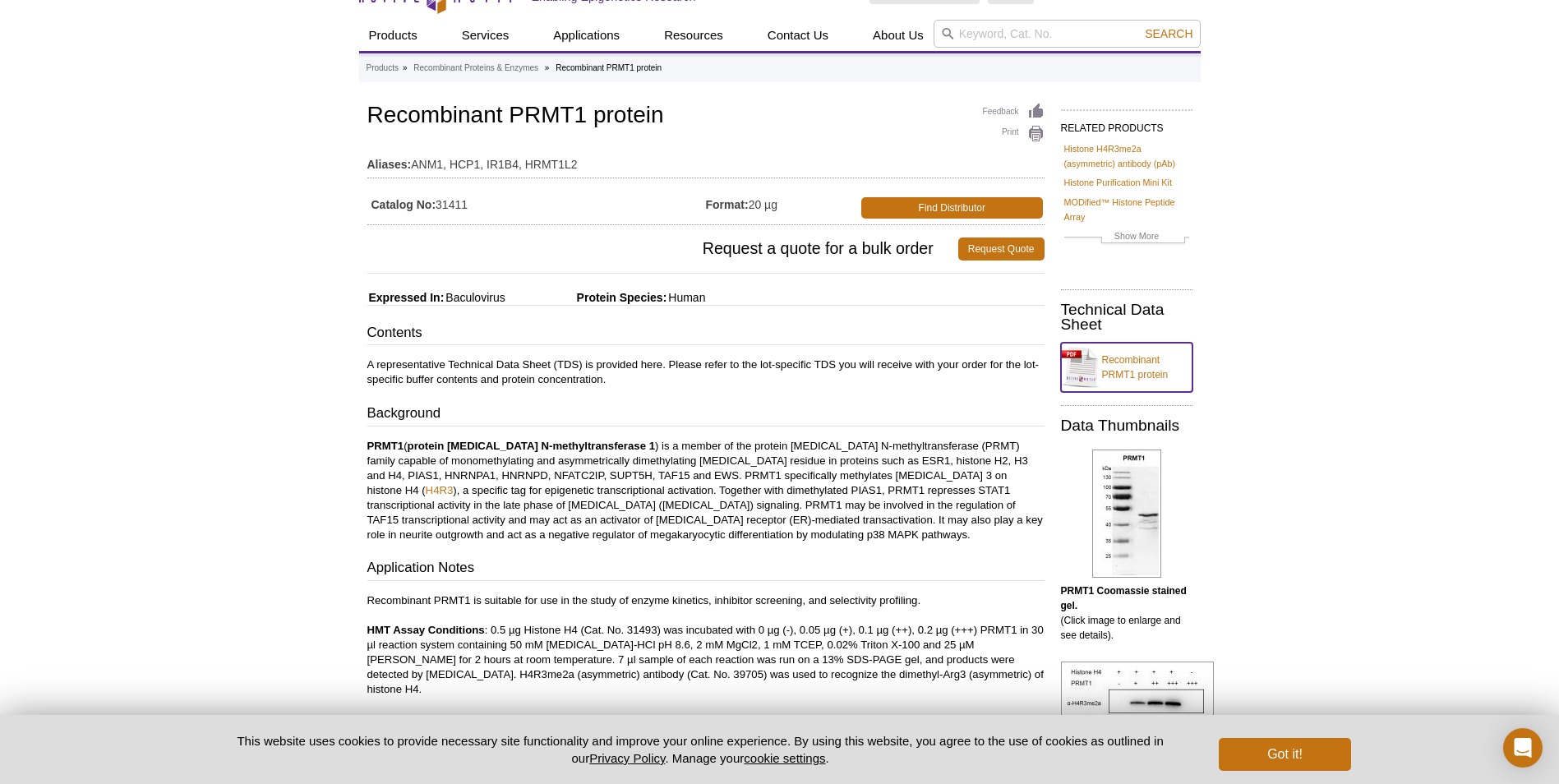
click at [1114, 366] on link "Recombinant PRMT1 protein" at bounding box center [1127, 366] width 132 height 49
drag, startPoint x: 961, startPoint y: 26, endPoint x: 972, endPoint y: 42, distance: 19.4
click at [961, 26] on input "search" at bounding box center [1067, 34] width 267 height 28
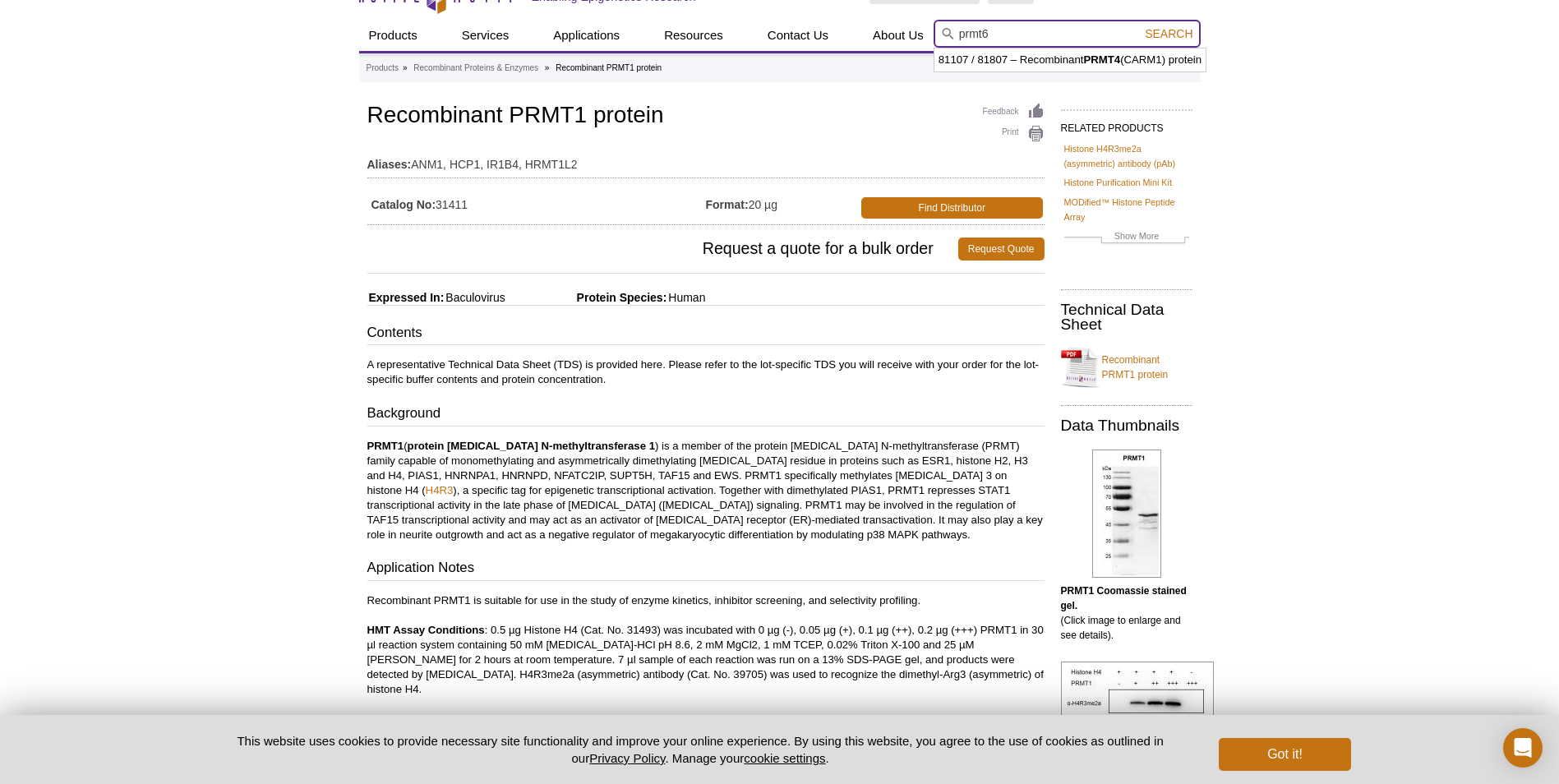
click at [1140, 26] on button "Search" at bounding box center [1168, 33] width 57 height 15
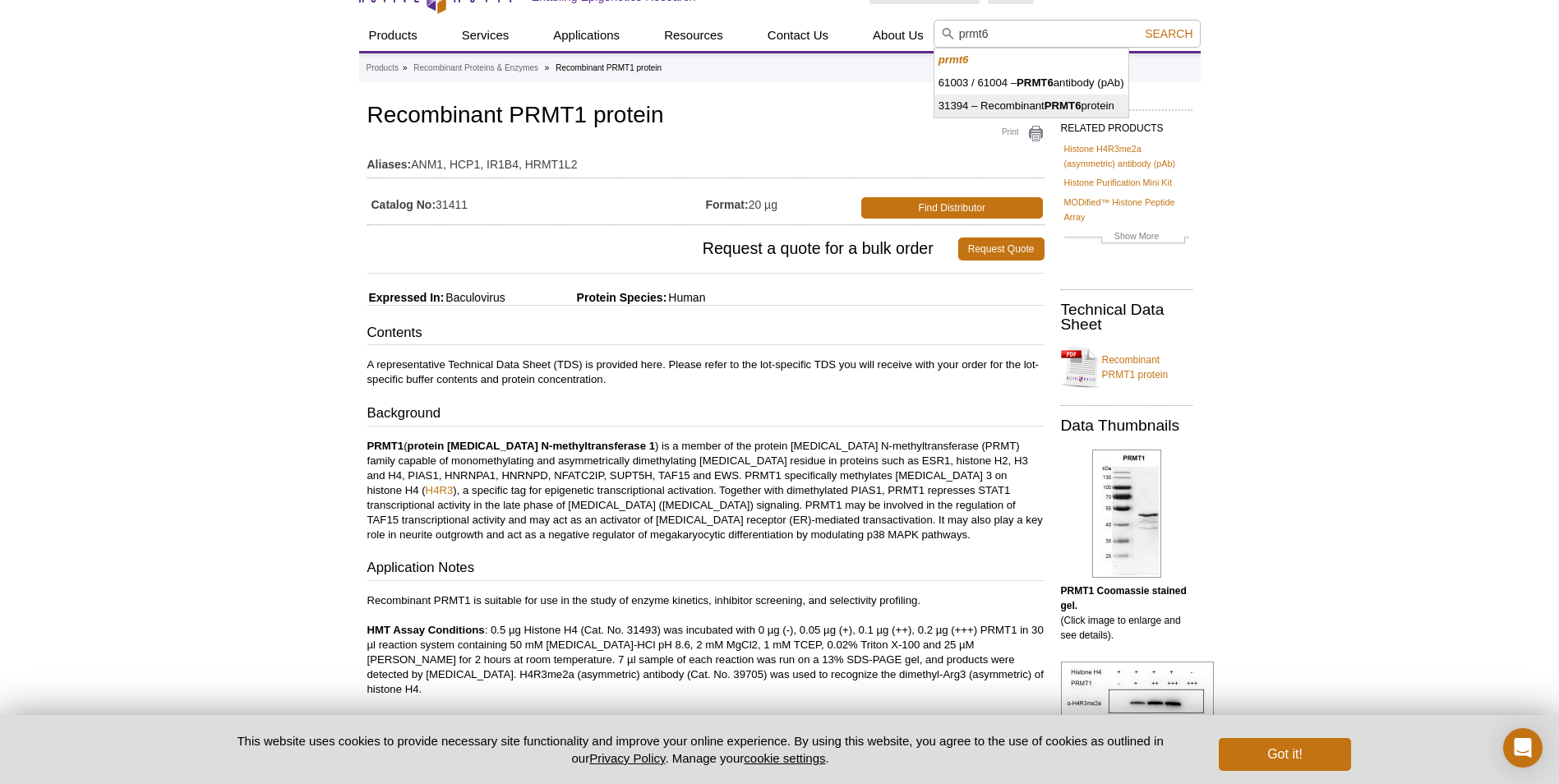
click at [998, 105] on li "31394 – Recombinant PRMT6 protein" at bounding box center [1031, 106] width 194 height 23
type input "31394 – Recombinant PRMT6 protein"
